Goal: Task Accomplishment & Management: Use online tool/utility

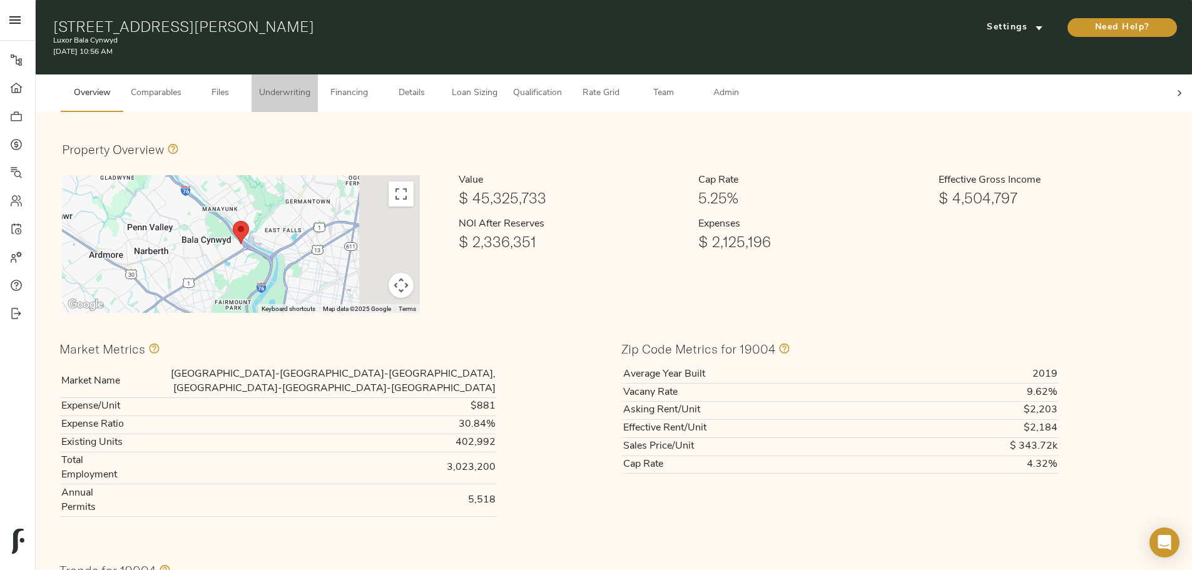
click at [318, 91] on button "Underwriting" at bounding box center [285, 93] width 66 height 38
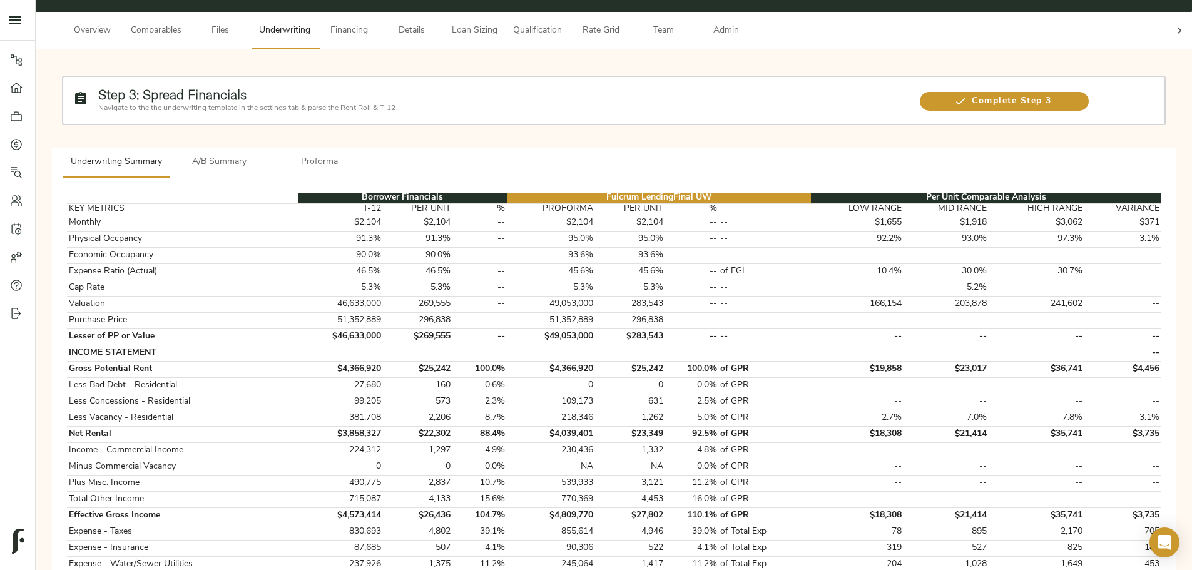
scroll to position [438, 0]
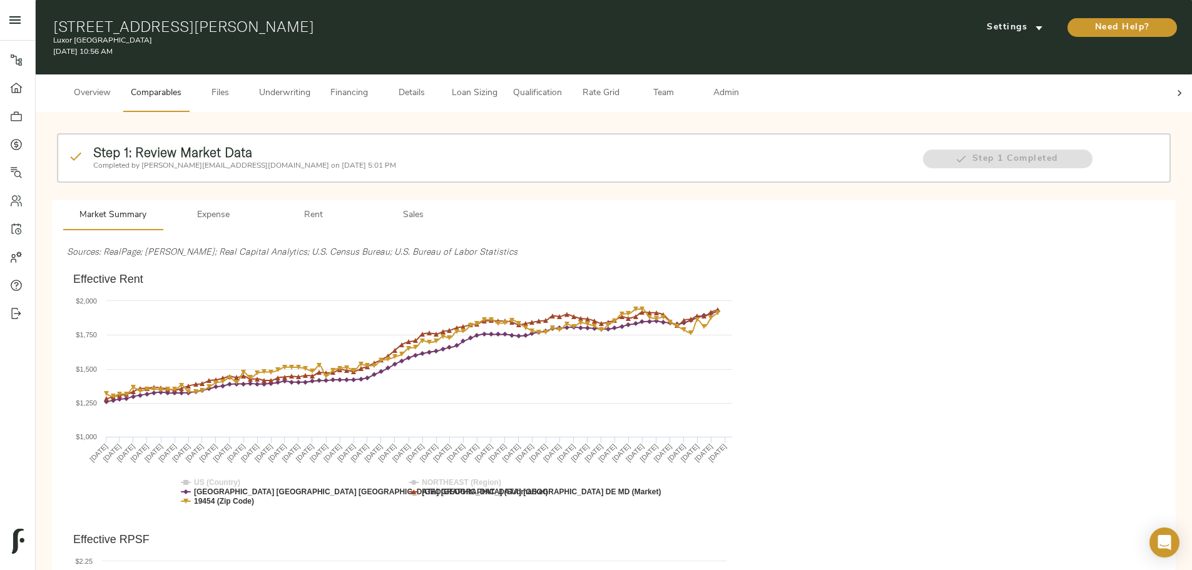
click at [318, 74] on button "Underwriting" at bounding box center [285, 93] width 66 height 38
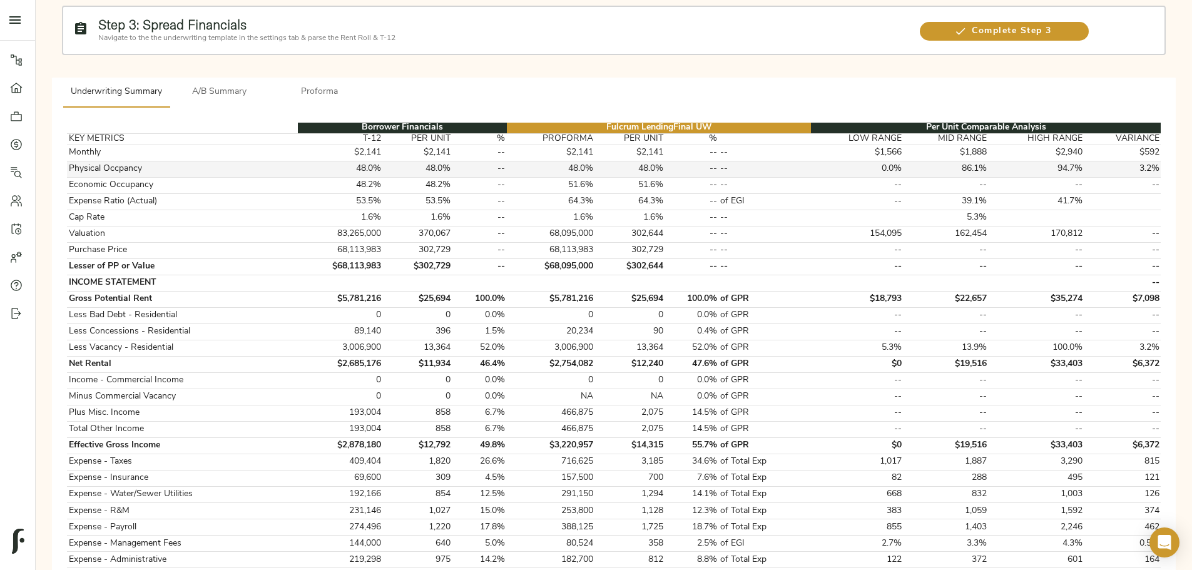
scroll to position [63, 0]
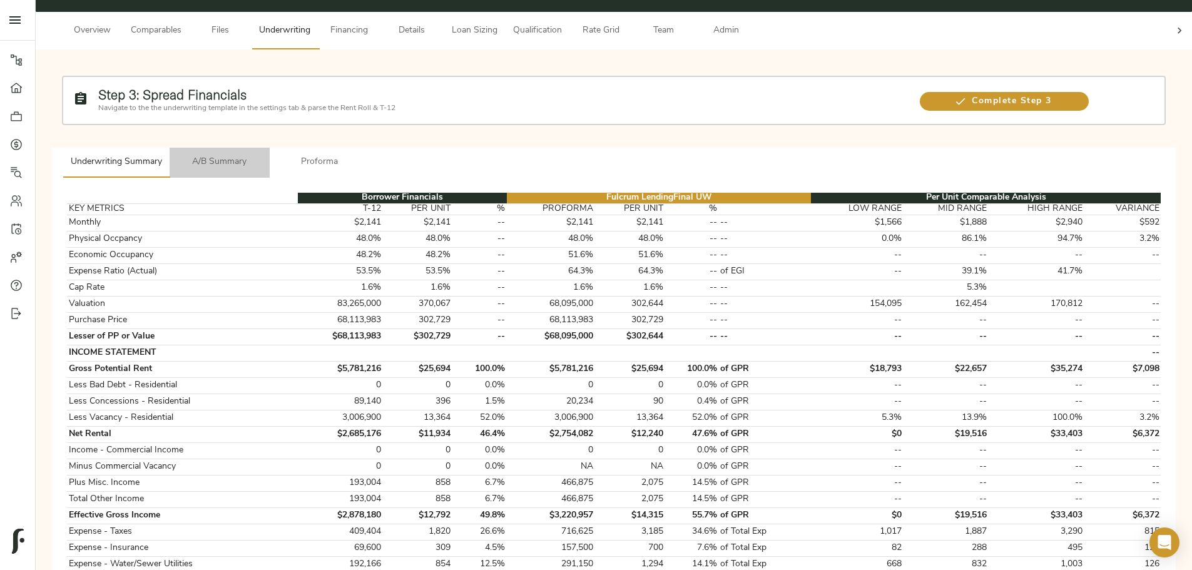
click at [262, 155] on span "A/B Summary" at bounding box center [219, 163] width 85 height 16
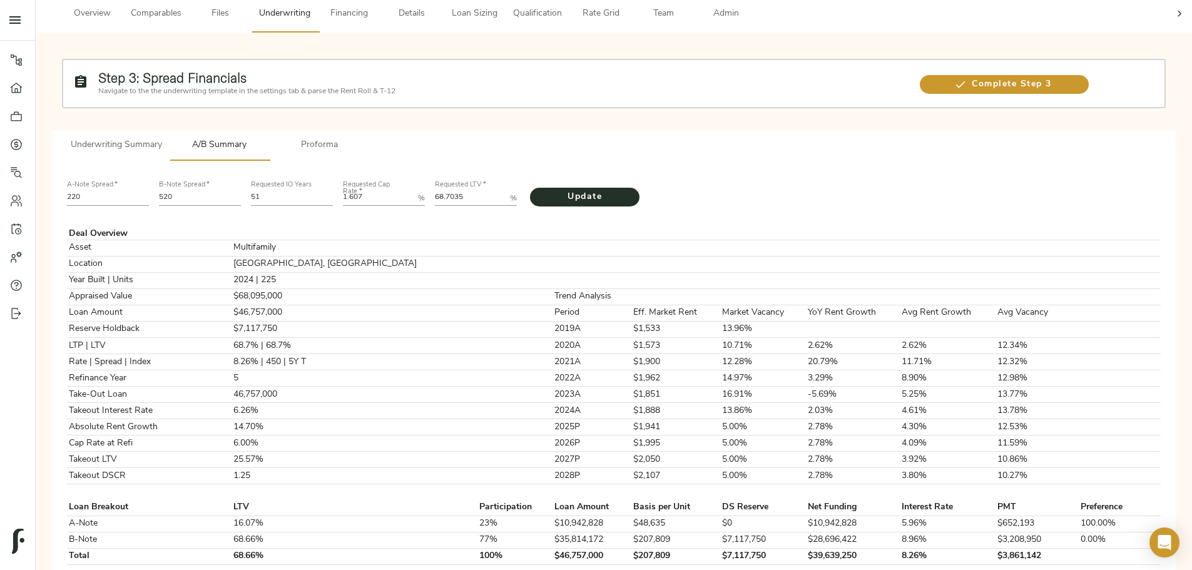
scroll to position [0, 0]
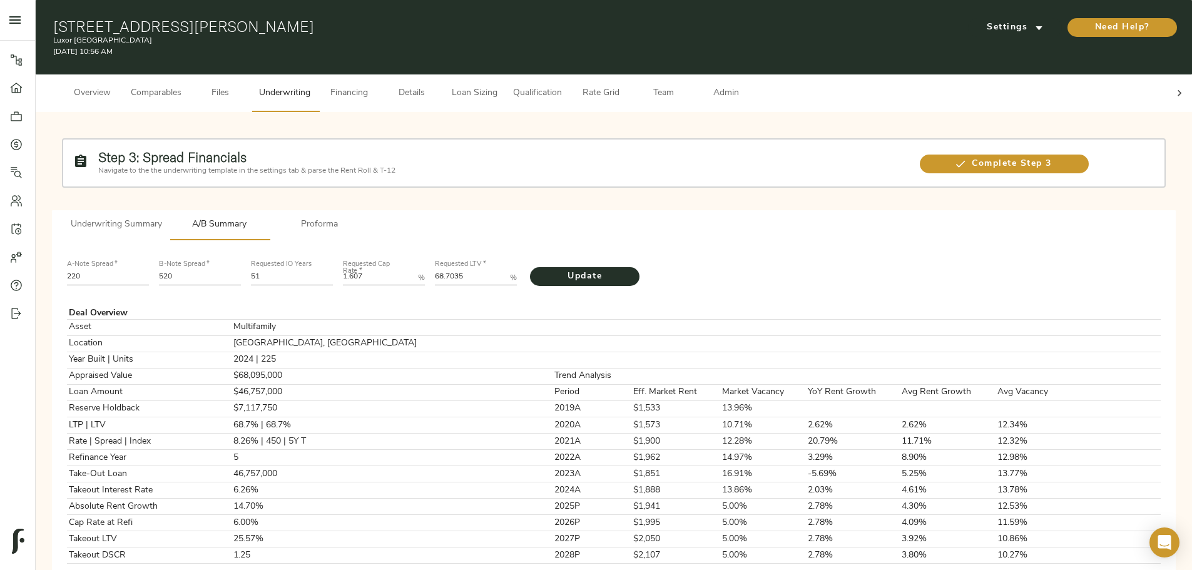
click at [162, 217] on span "Underwriting Summary" at bounding box center [116, 225] width 91 height 16
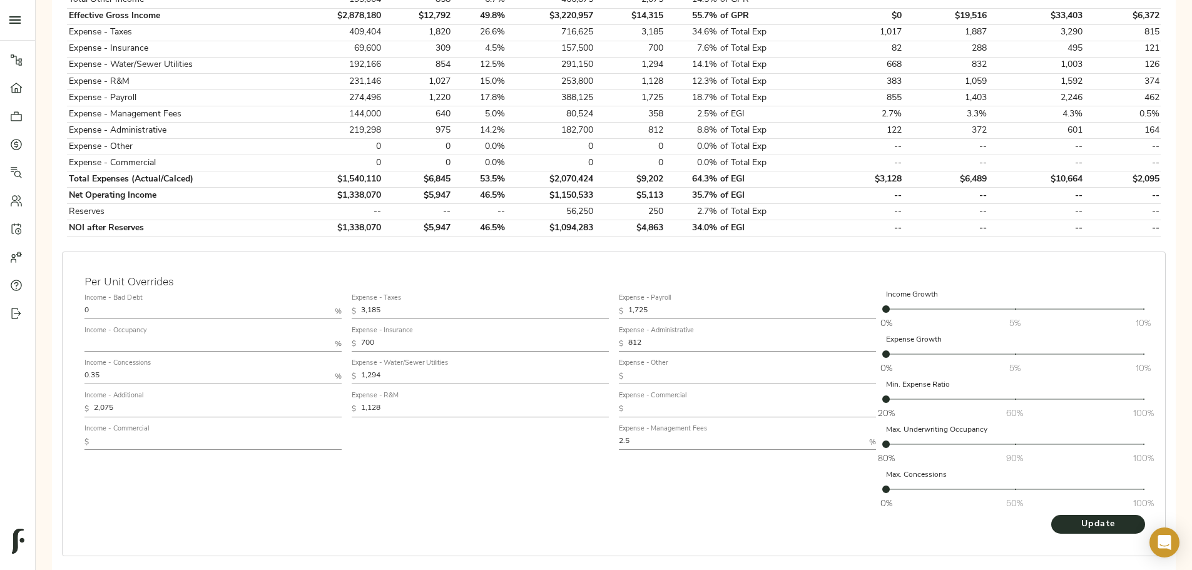
scroll to position [563, 0]
click at [330, 335] on input "text" at bounding box center [206, 342] width 245 height 15
type input "75"
click at [1064, 516] on span "Update" at bounding box center [1098, 524] width 69 height 16
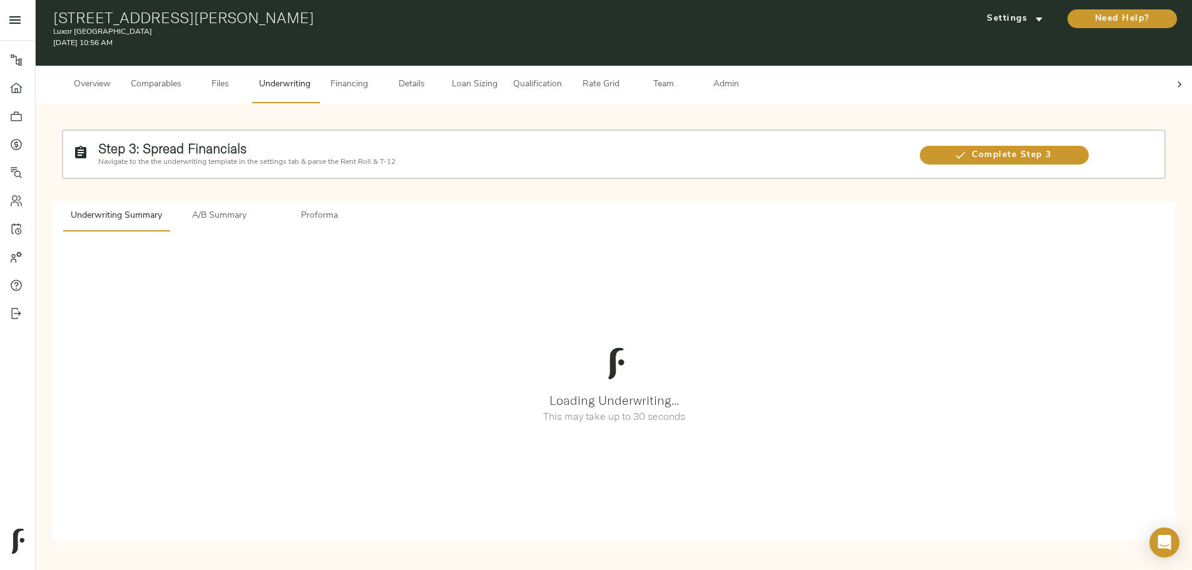
scroll to position [0, 0]
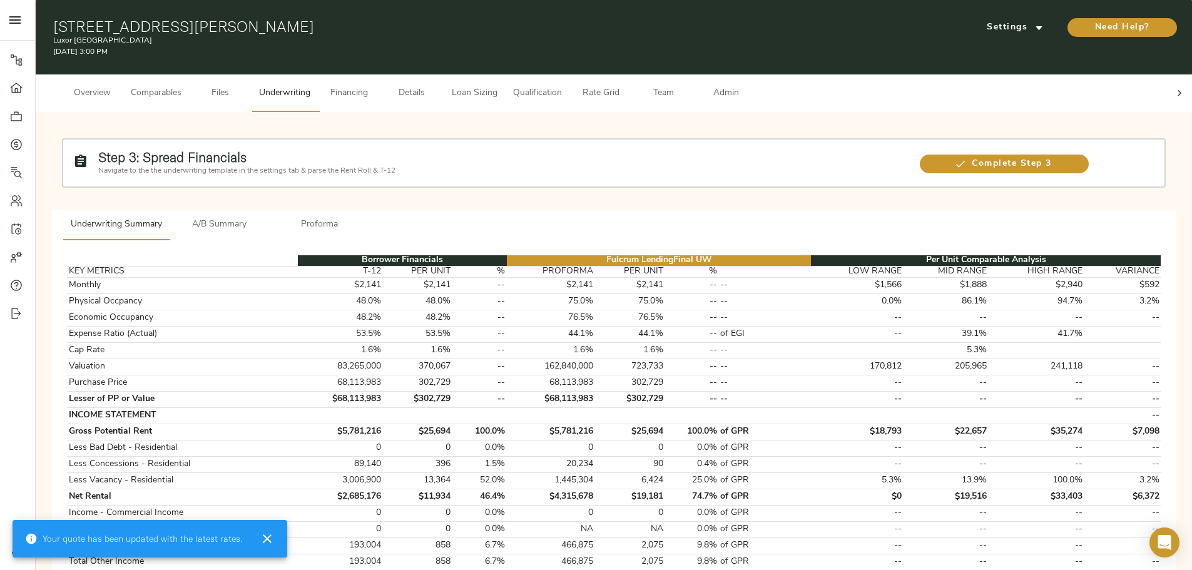
click at [262, 217] on span "A/B Summary" at bounding box center [219, 225] width 85 height 16
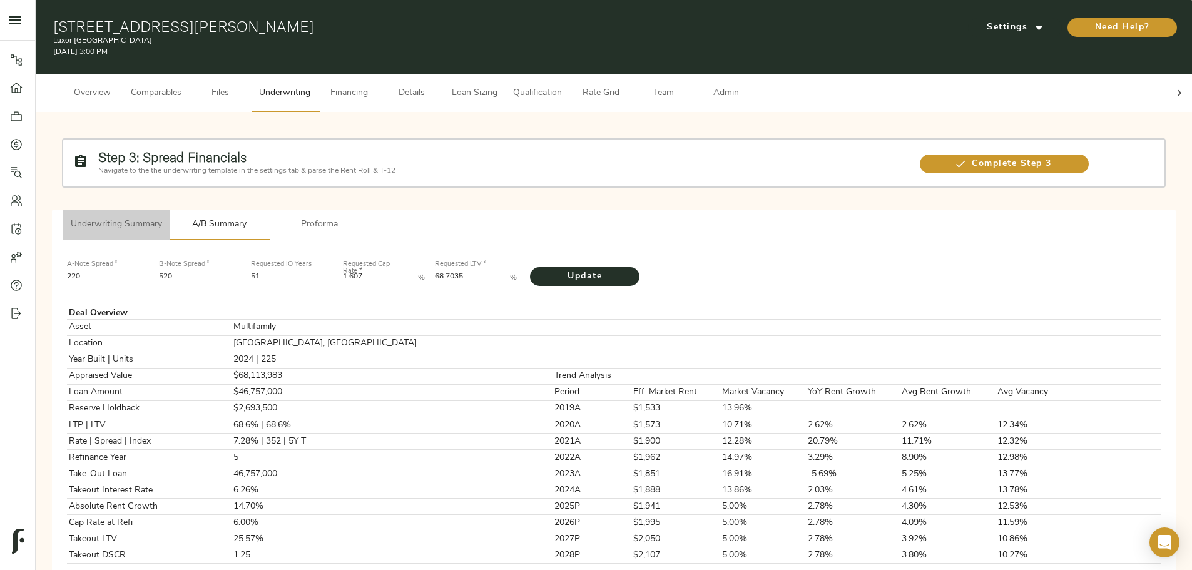
click at [162, 217] on span "Underwriting Summary" at bounding box center [116, 225] width 91 height 16
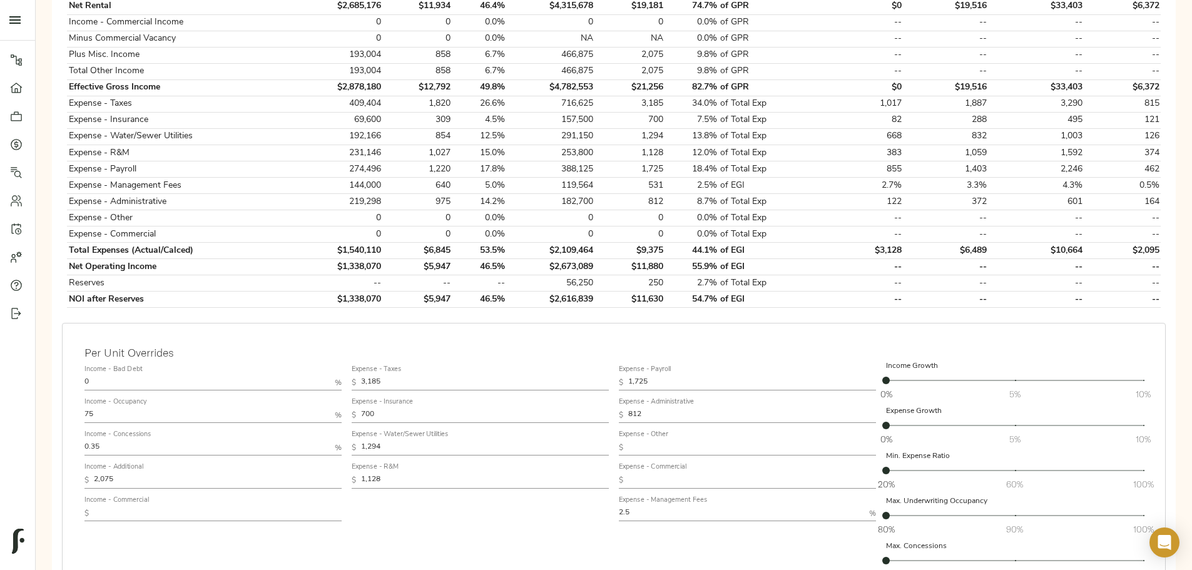
scroll to position [501, 0]
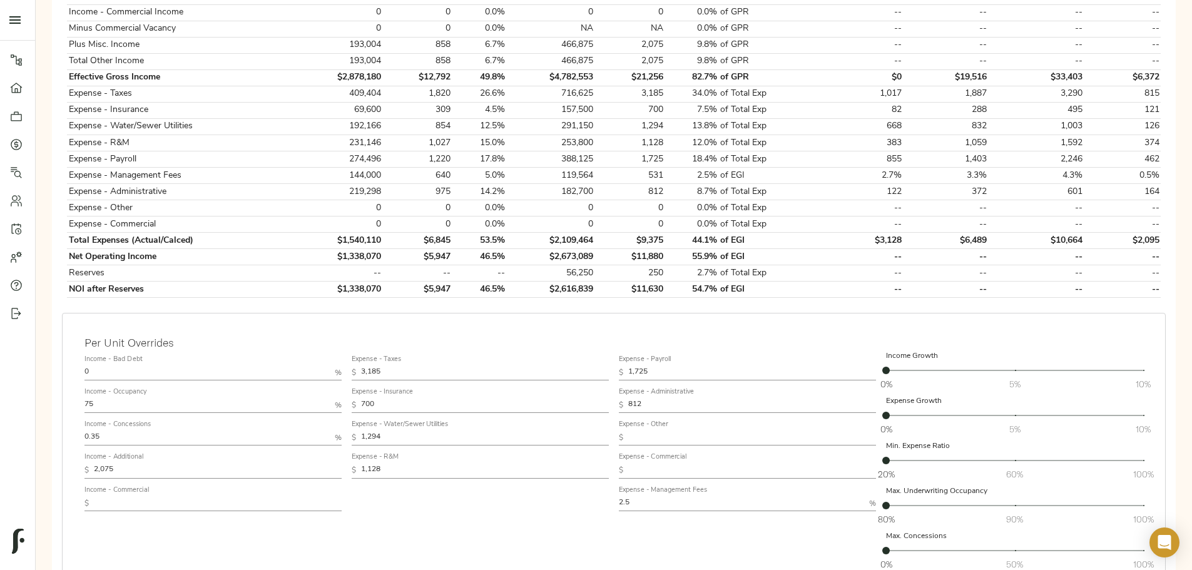
click at [146, 389] on label "Income - Occupancy" at bounding box center [115, 392] width 62 height 7
click at [330, 398] on input "75" at bounding box center [206, 405] width 245 height 15
click at [492, 515] on div "Expense - Taxes $ 3,185 Expense - Insurance $ 700 Expense - Water/Sewer Utiliti…" at bounding box center [480, 462] width 267 height 235
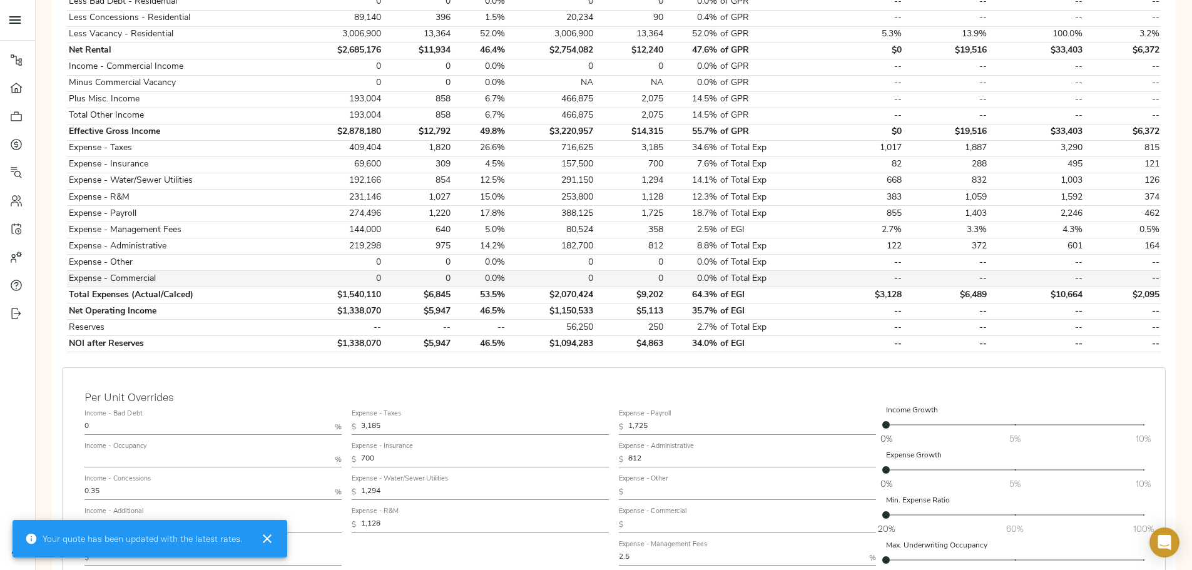
scroll to position [576, 0]
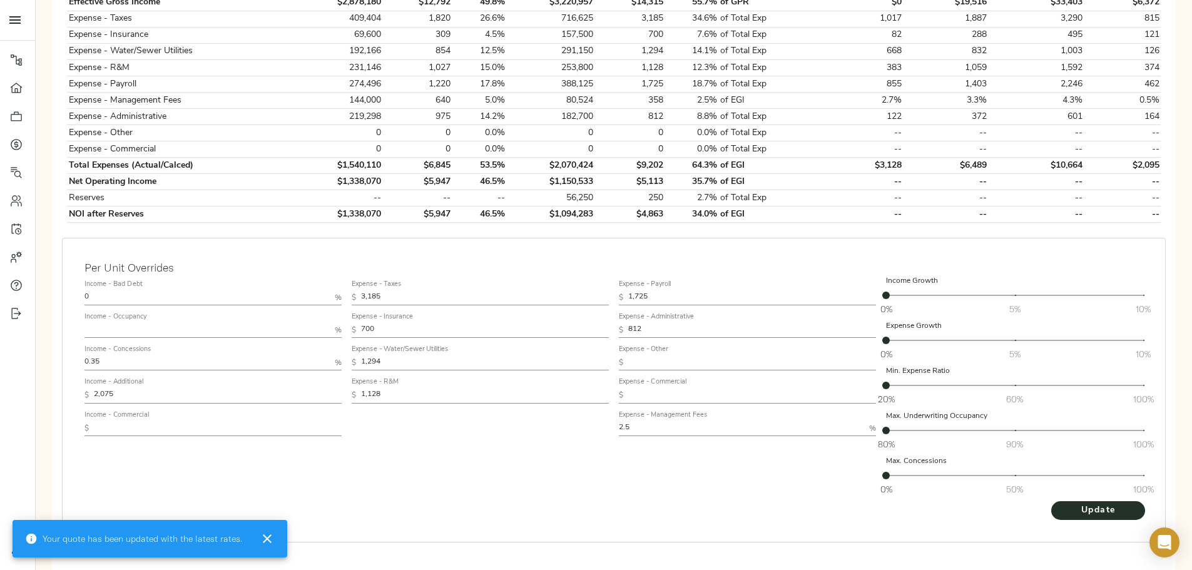
click at [146, 314] on label "Income - Occupancy" at bounding box center [115, 317] width 62 height 7
click at [330, 323] on input "text" at bounding box center [206, 330] width 245 height 15
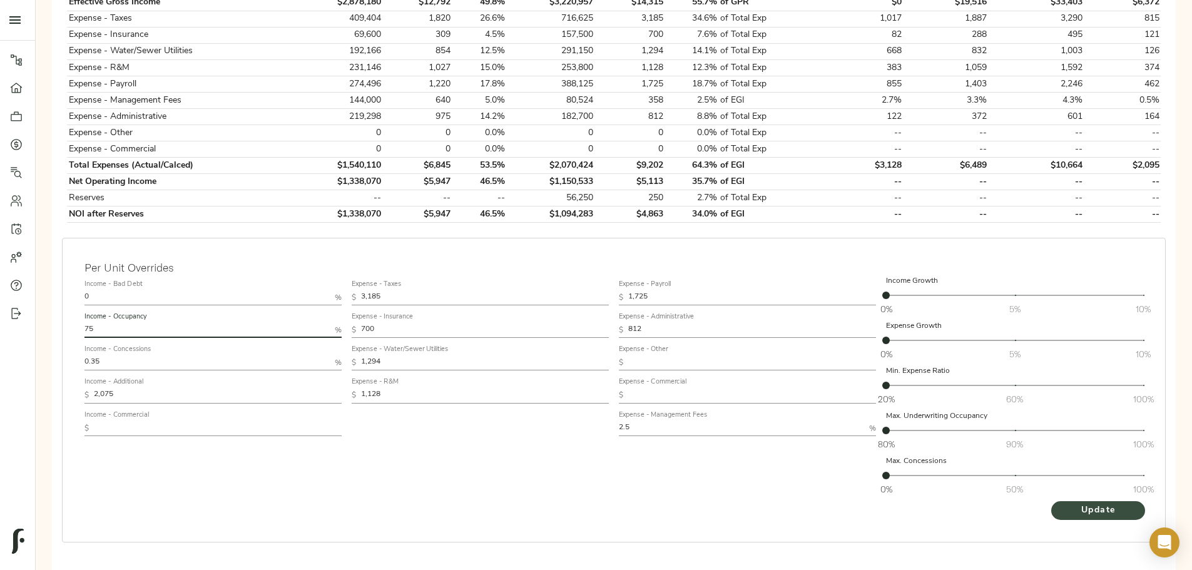
type input "75"
click at [1064, 503] on span "Update" at bounding box center [1098, 511] width 69 height 16
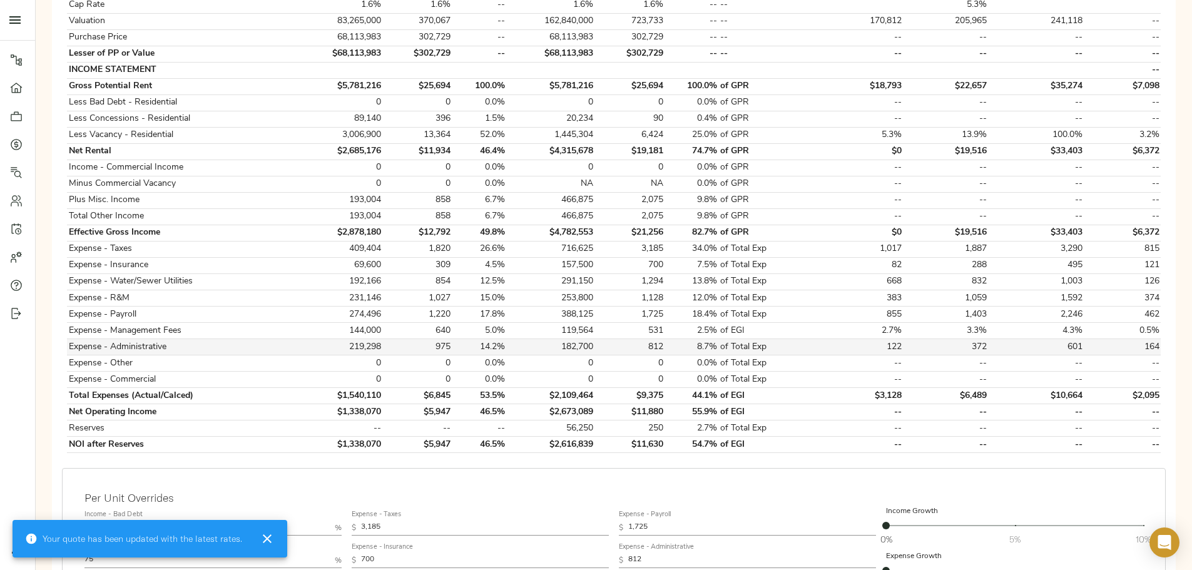
scroll to position [438, 0]
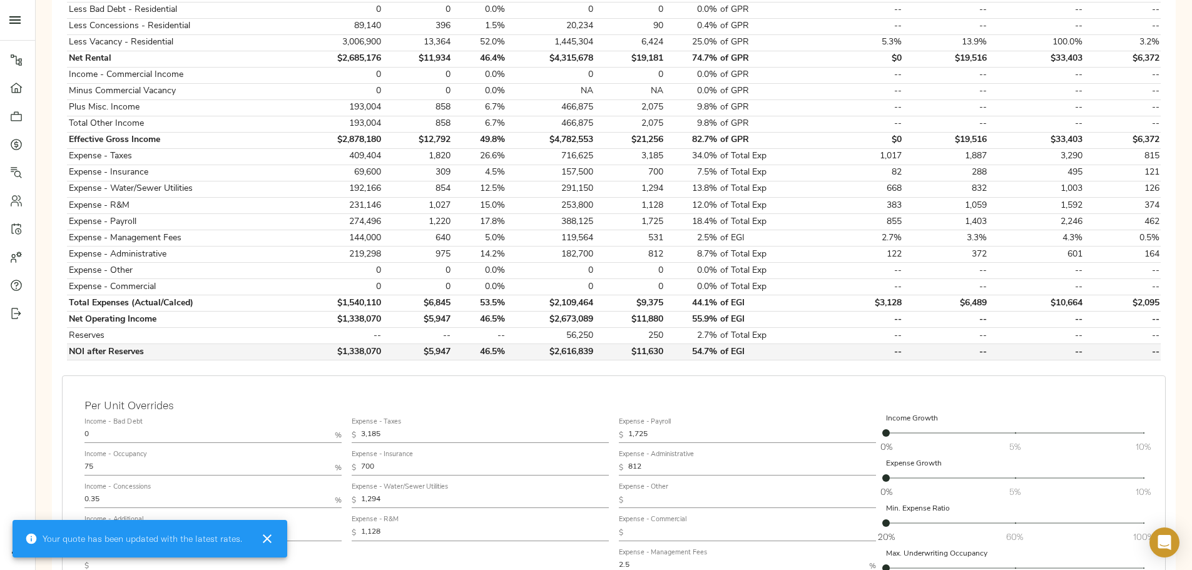
click at [595, 344] on td "$2,616,839" at bounding box center [551, 352] width 88 height 16
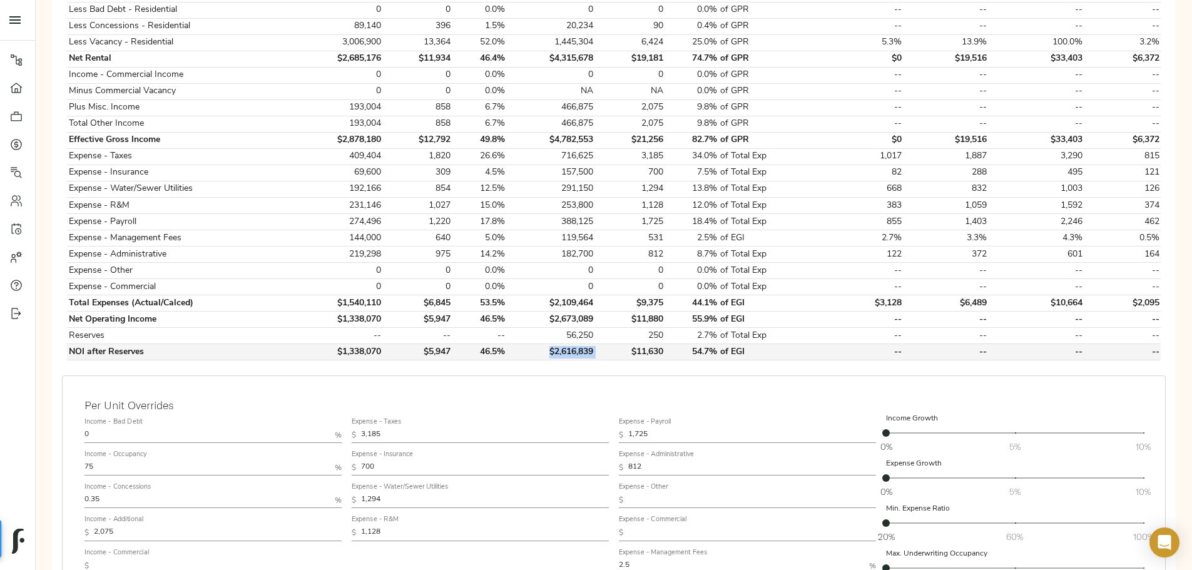
copy td "$2,616,839"
click at [239, 295] on div "Step 3: Spread Financials Navigate to the the underwriting template in the sett…" at bounding box center [614, 204] width 1137 height 1040
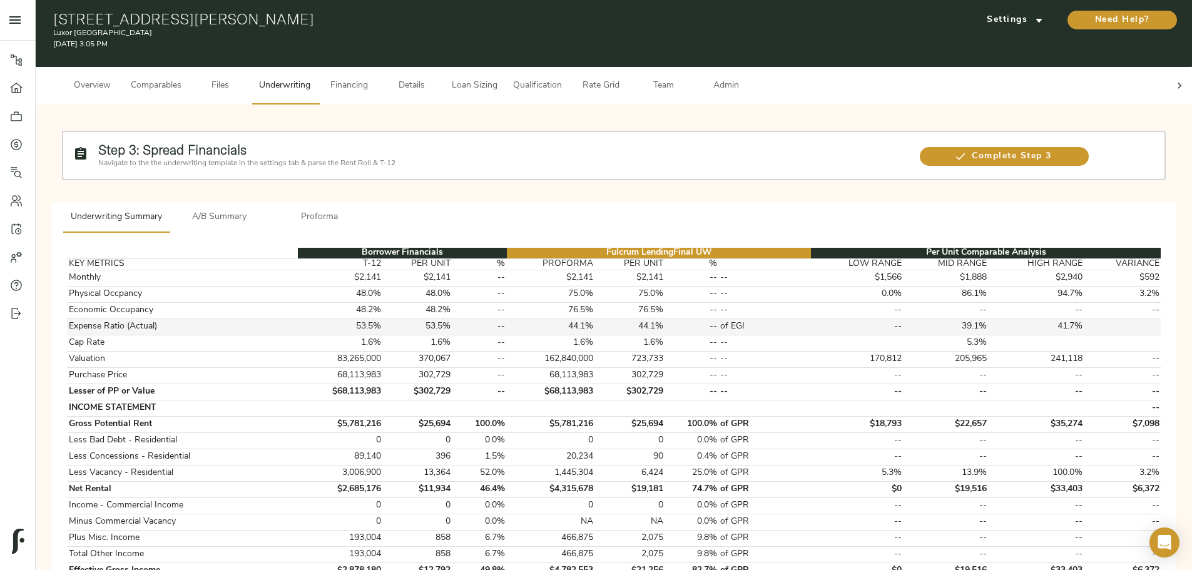
scroll to position [0, 0]
